Goal: Contribute content: Contribute content

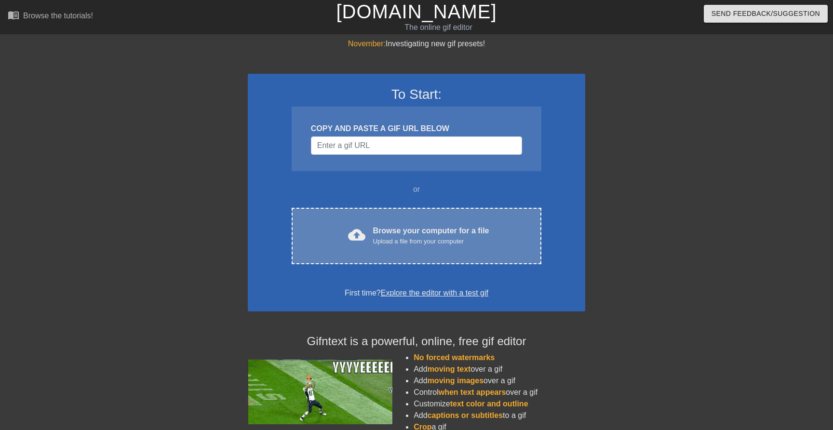
click at [339, 240] on div "cloud_upload Browse your computer for a file Upload a file from your computer" at bounding box center [416, 236] width 209 height 22
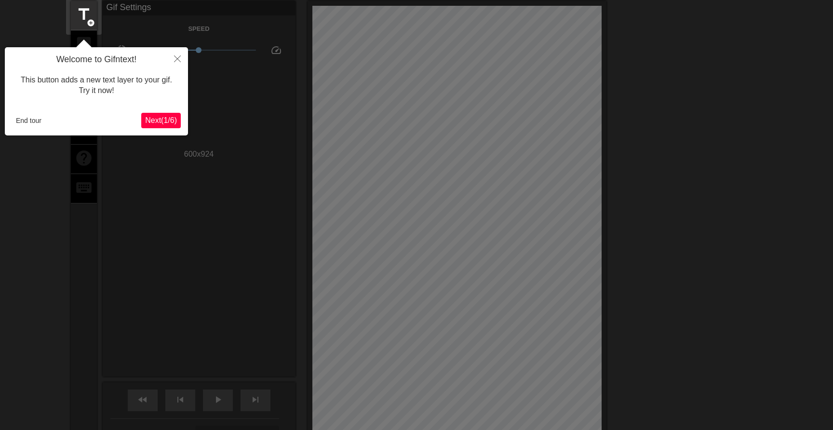
scroll to position [39, 0]
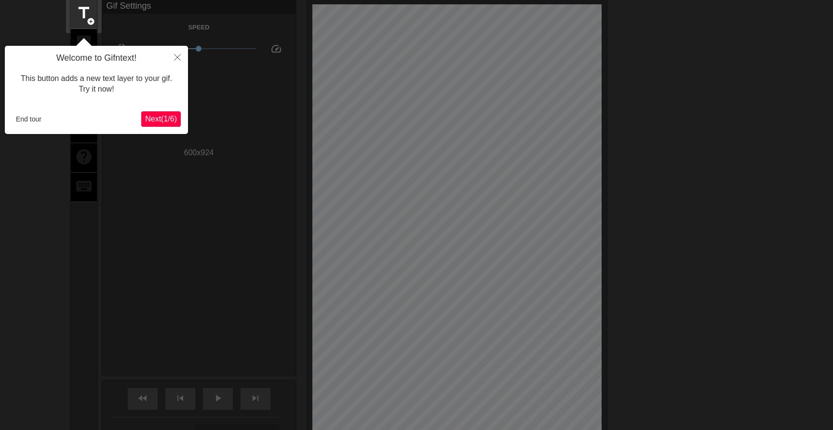
click at [170, 113] on button "Next ( 1 / 6 )" at bounding box center [161, 118] width 40 height 15
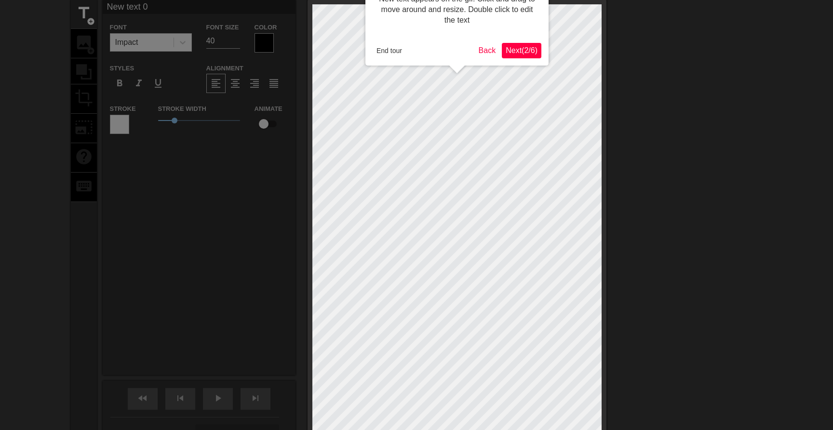
scroll to position [0, 0]
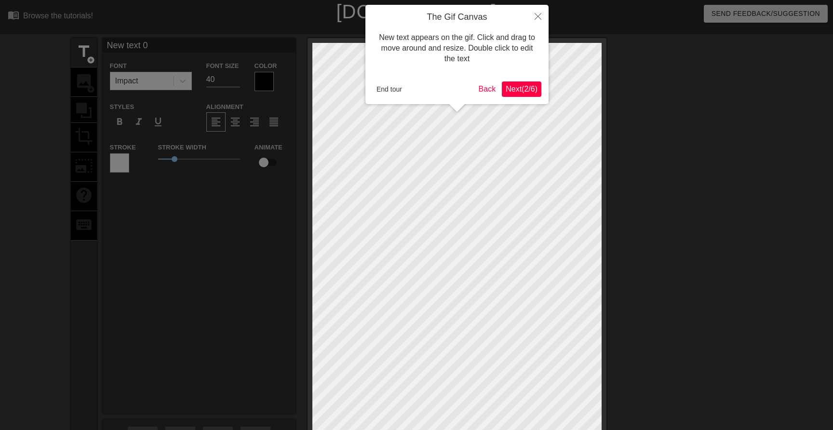
click at [506, 93] on span "Next ( 2 / 6 )" at bounding box center [522, 89] width 32 height 8
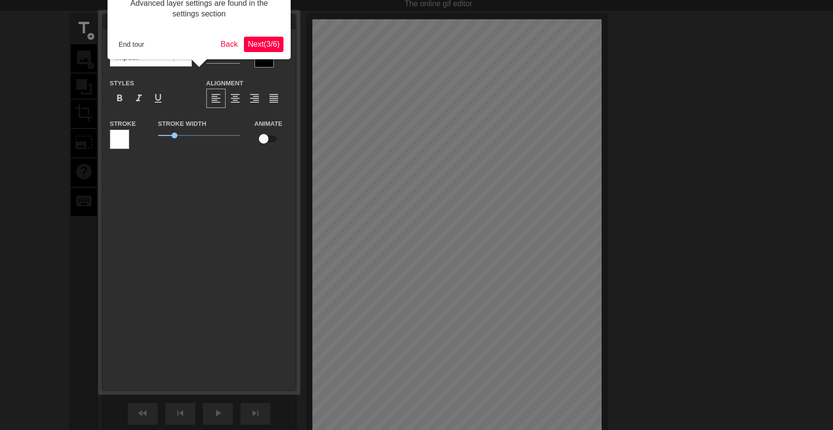
click at [251, 38] on button "Next ( 3 / 6 )" at bounding box center [264, 44] width 40 height 15
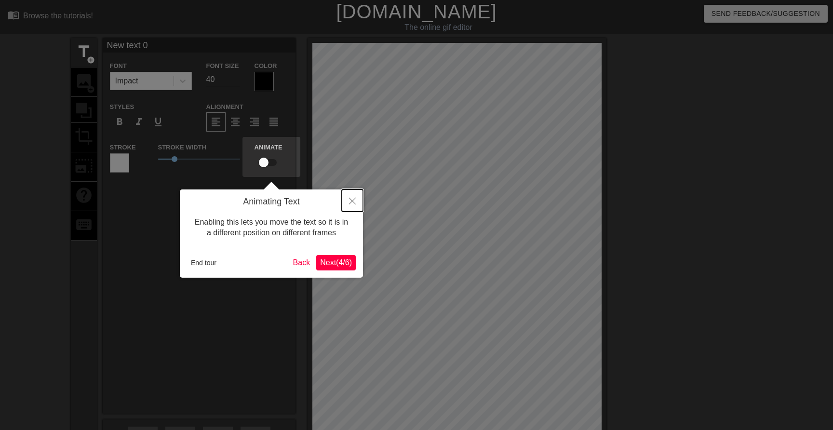
click at [353, 200] on icon "Close" at bounding box center [352, 201] width 7 height 7
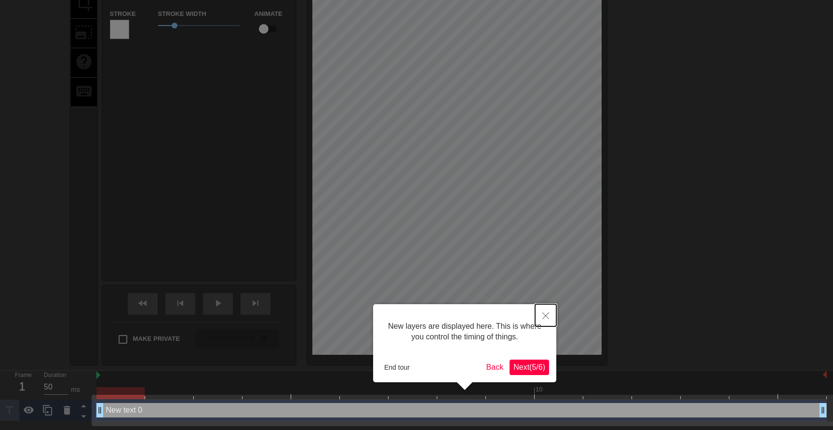
click at [550, 318] on button "Close" at bounding box center [545, 315] width 21 height 22
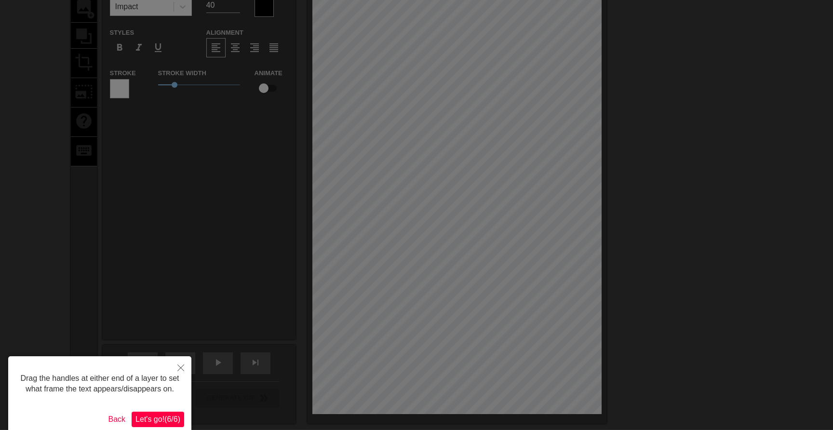
scroll to position [130, 0]
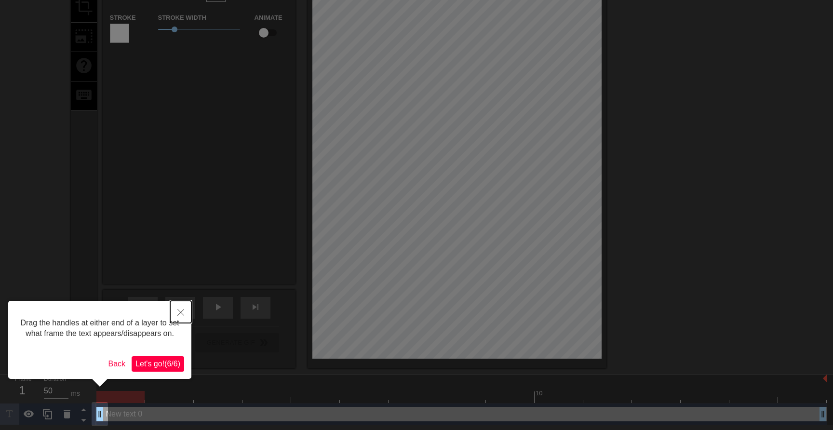
click at [179, 311] on icon "Close" at bounding box center [180, 312] width 7 height 7
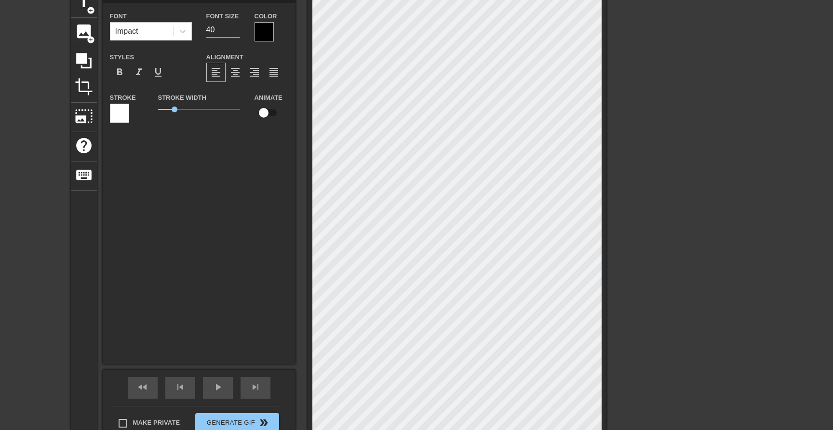
scroll to position [0, 0]
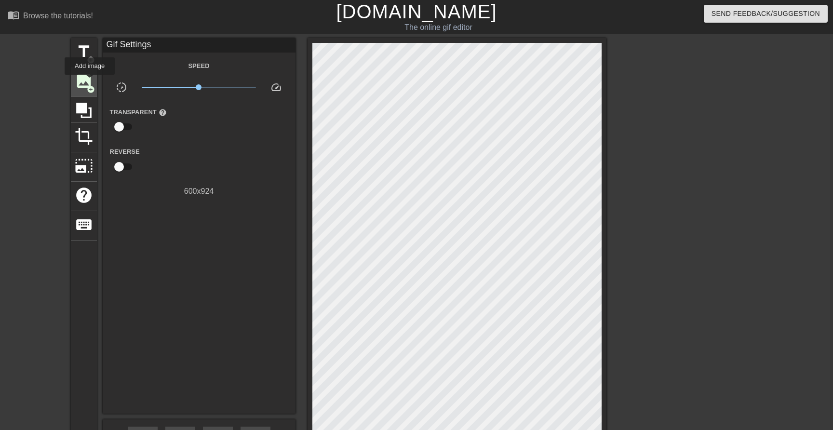
click at [90, 81] on span "image" at bounding box center [84, 81] width 18 height 18
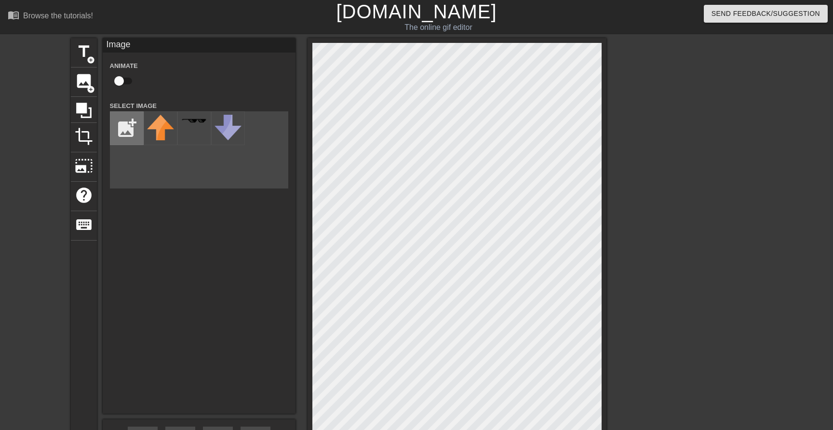
click at [119, 116] on input "file" at bounding box center [126, 128] width 33 height 33
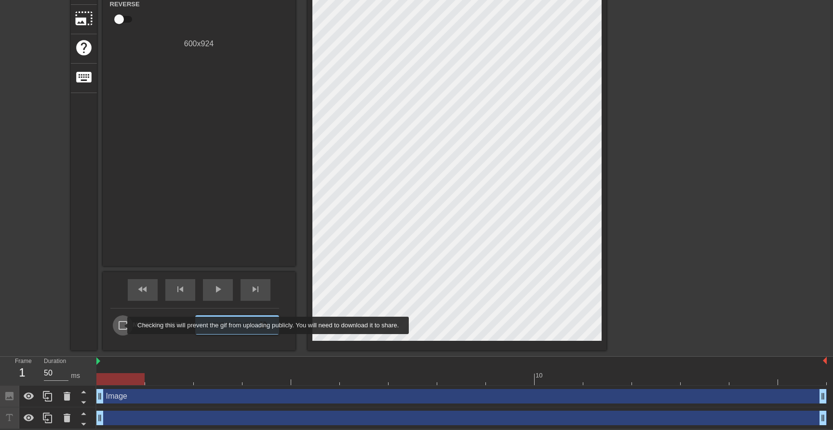
click at [121, 325] on input "Make Private" at bounding box center [123, 325] width 20 height 20
checkbox input "true"
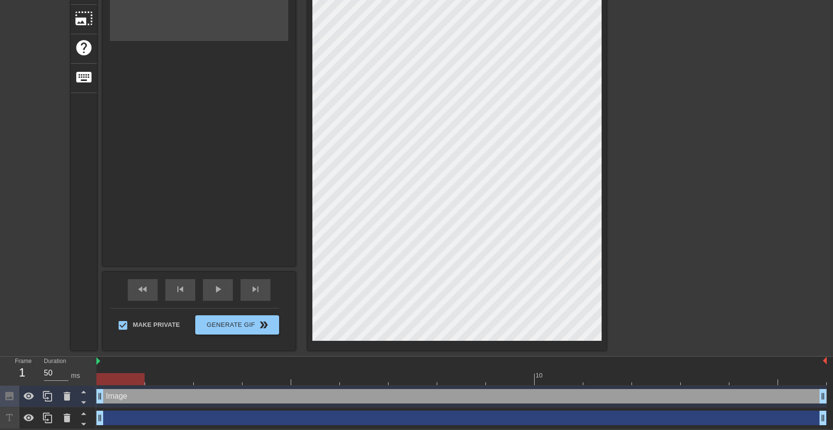
scroll to position [0, 0]
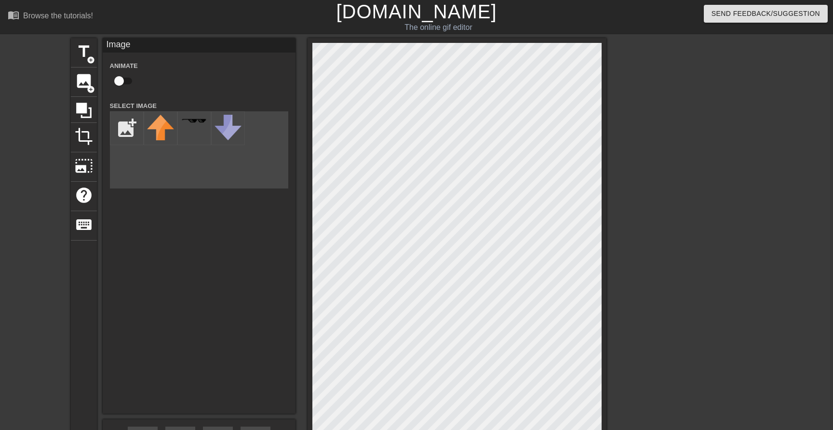
click at [103, 268] on div "title add_circle image add_circle crop photo_size_select_large help keyboard Im…" at bounding box center [338, 268] width 535 height 460
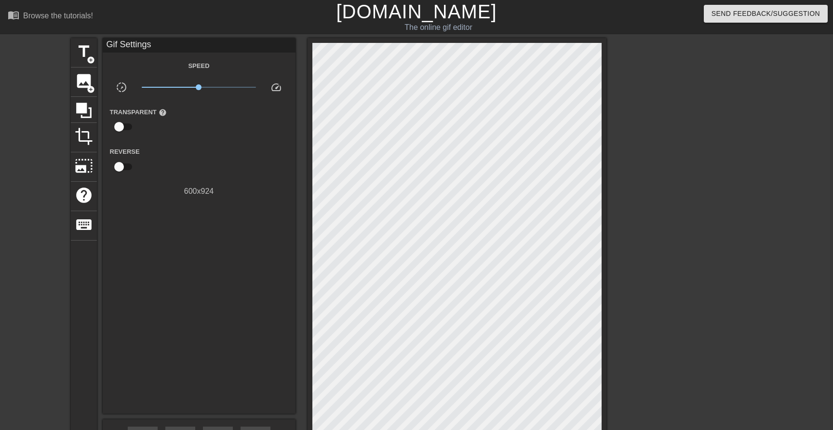
scroll to position [148, 0]
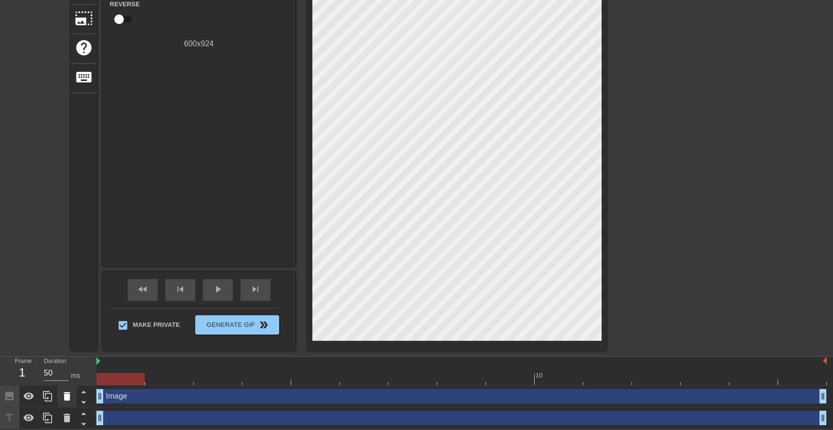
click at [63, 393] on icon at bounding box center [67, 396] width 12 height 12
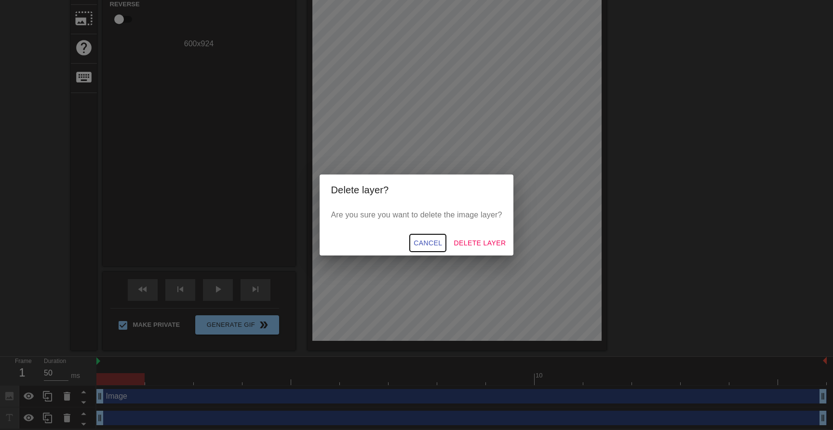
click at [422, 243] on span "Cancel" at bounding box center [427, 243] width 28 height 12
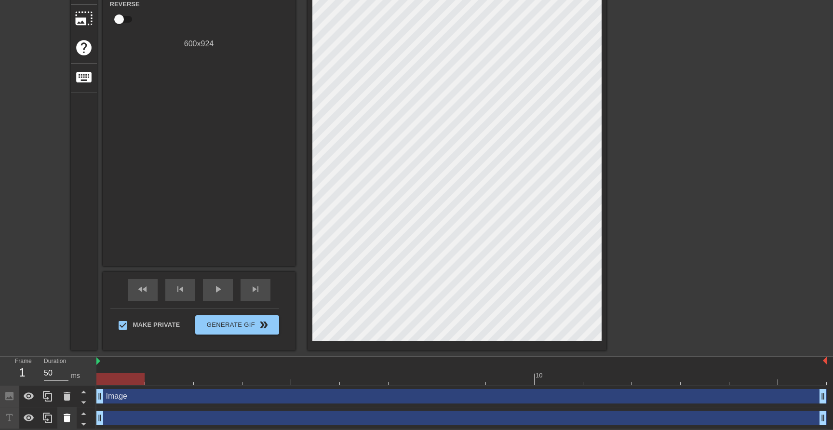
click at [64, 418] on icon at bounding box center [67, 418] width 12 height 12
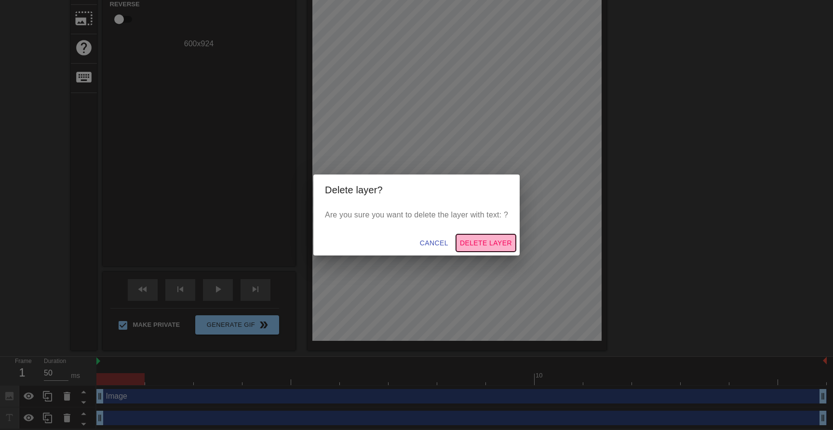
click at [499, 242] on span "Delete Layer" at bounding box center [486, 243] width 52 height 12
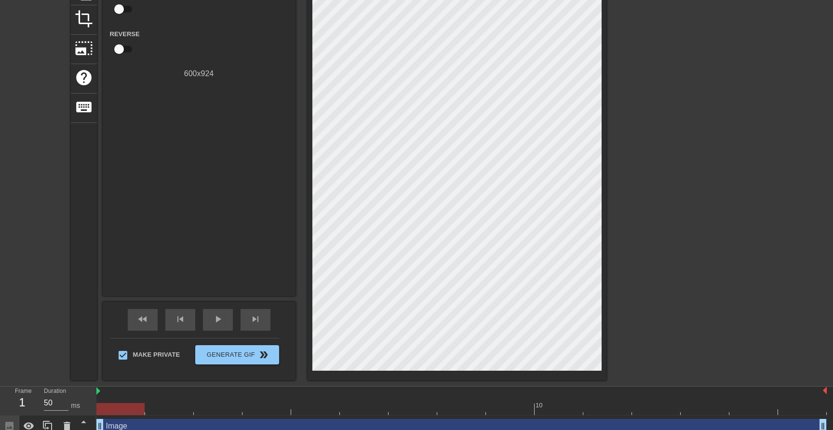
scroll to position [126, 0]
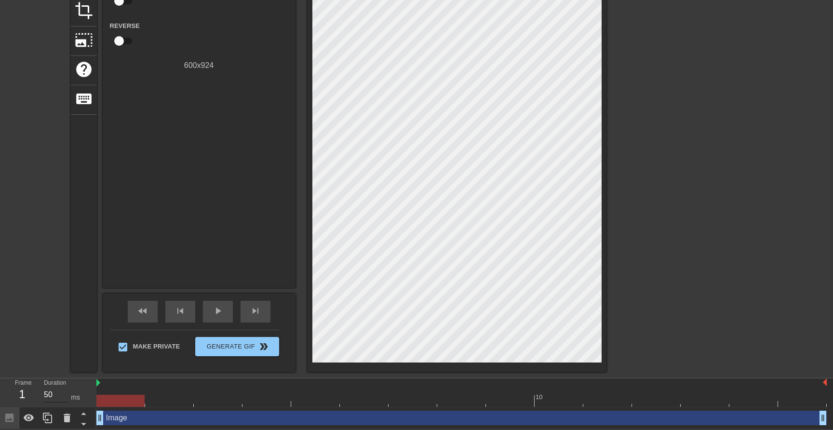
click at [53, 397] on input "50" at bounding box center [56, 394] width 25 height 15
click at [27, 38] on div "title add_circle image add_circle crop photo_size_select_large help keyboard Gi…" at bounding box center [416, 142] width 833 height 460
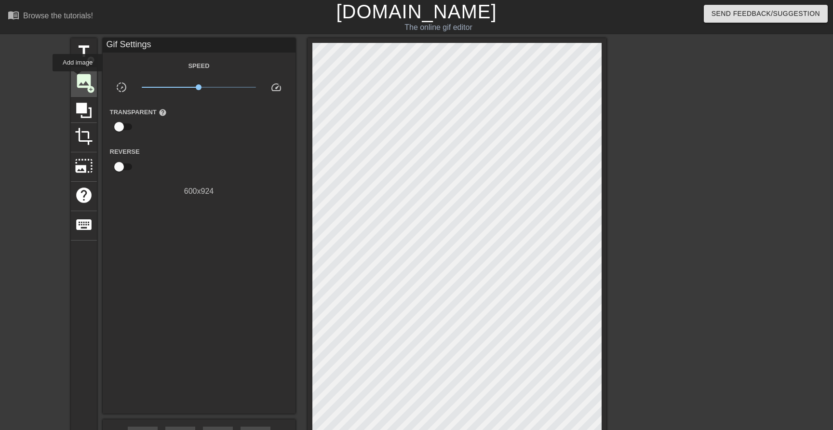
click at [78, 78] on span "image" at bounding box center [84, 81] width 18 height 18
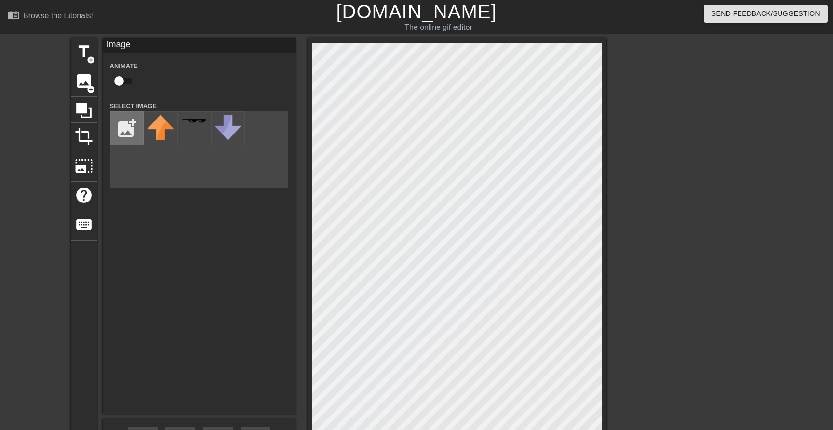
click at [120, 127] on input "file" at bounding box center [126, 128] width 33 height 33
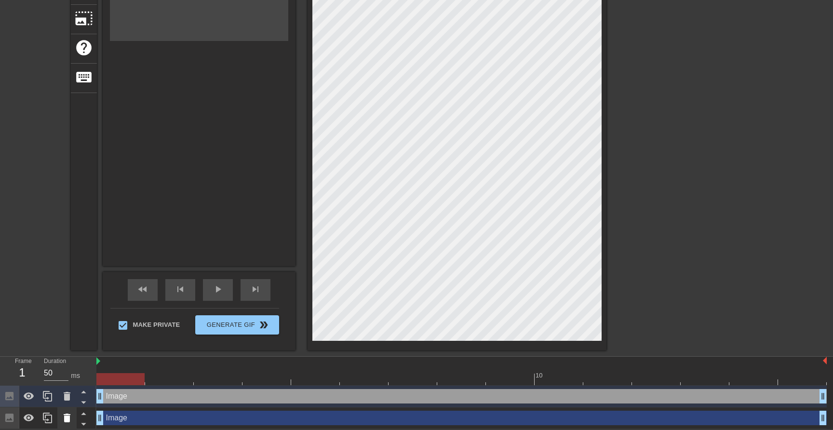
click at [65, 418] on icon at bounding box center [67, 417] width 7 height 9
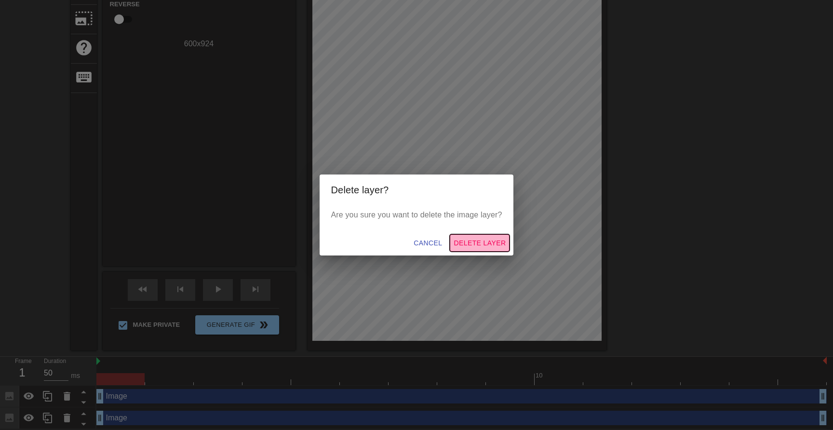
click at [475, 248] on span "Delete Layer" at bounding box center [479, 243] width 52 height 12
